Goal: Task Accomplishment & Management: Manage account settings

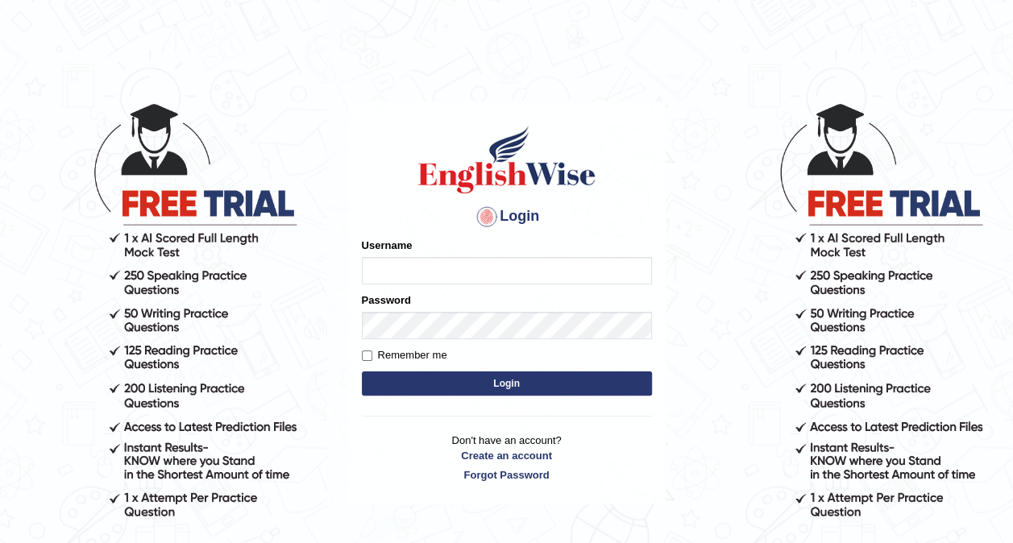
type input "ariambadoles"
click at [488, 397] on form "Please fix the following errors: Username ariambadoles Password Remember me Log…" at bounding box center [507, 319] width 290 height 162
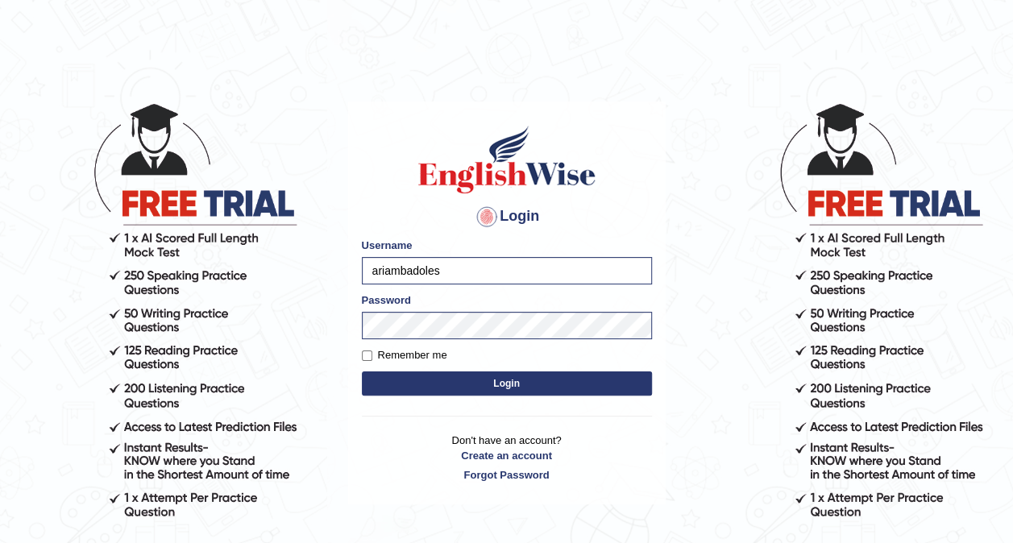
click at [489, 389] on button "Login" at bounding box center [507, 384] width 290 height 24
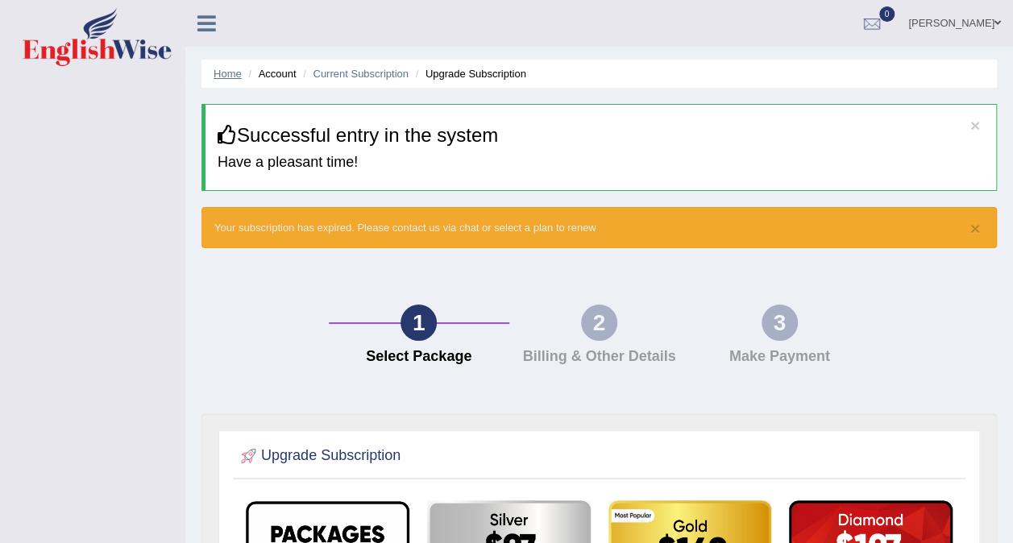
click at [228, 76] on link "Home" at bounding box center [228, 74] width 28 height 12
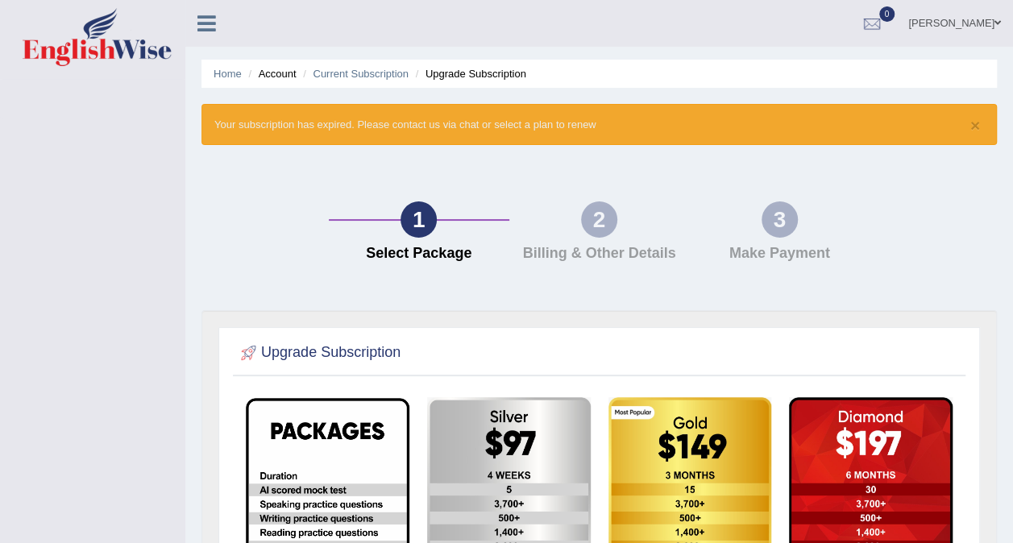
click at [204, 29] on icon at bounding box center [206, 23] width 19 height 21
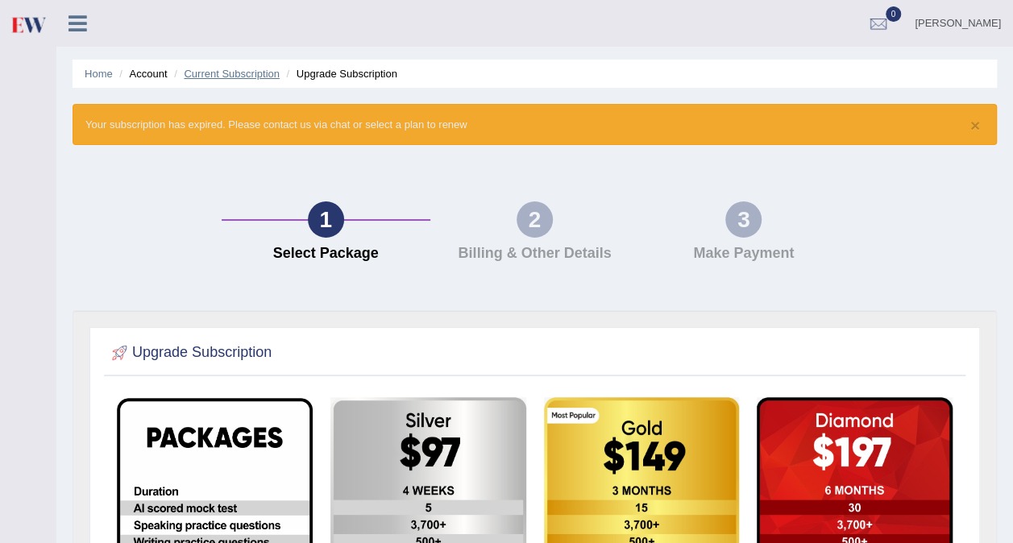
click at [225, 72] on link "Current Subscription" at bounding box center [232, 74] width 96 height 12
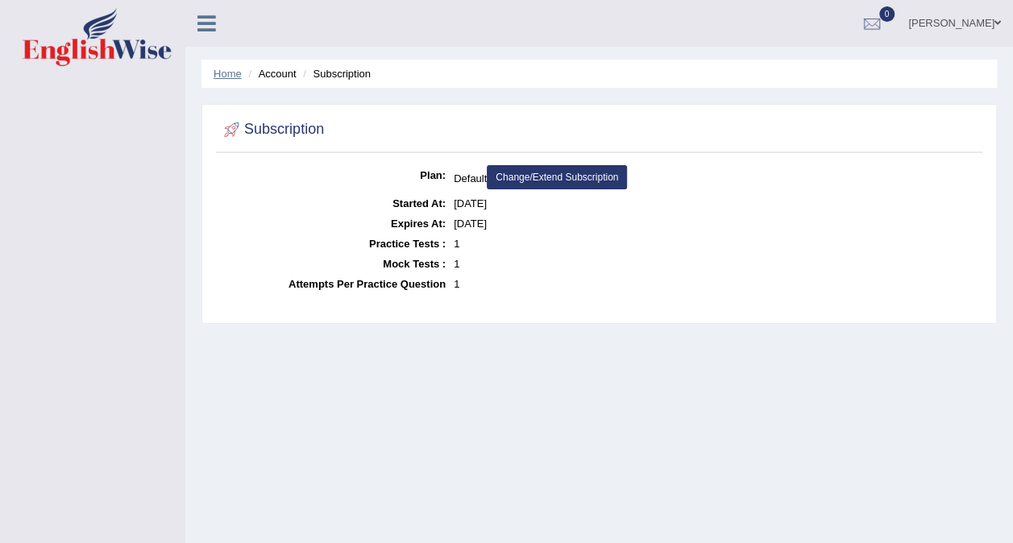
click at [227, 75] on link "Home" at bounding box center [228, 74] width 28 height 12
